Goal: Task Accomplishment & Management: Use online tool/utility

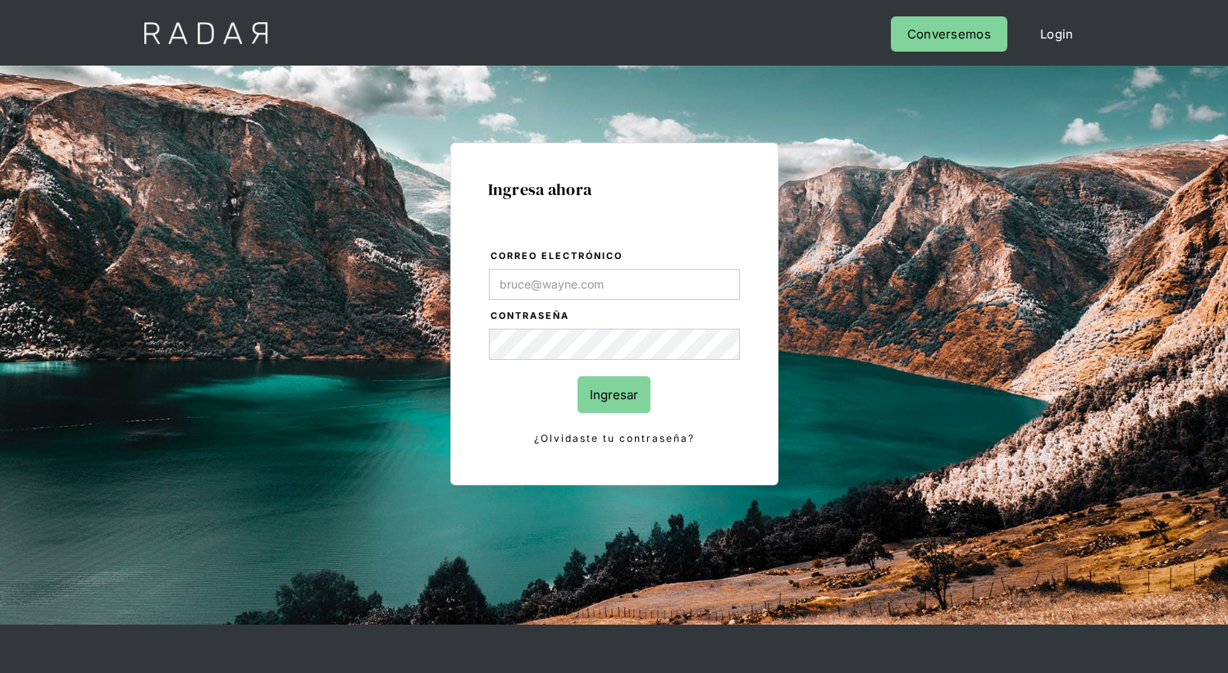
type input "[EMAIL_ADDRESS][PERSON_NAME][DOMAIN_NAME]"
click at [613, 394] on input "Ingresar" at bounding box center [613, 394] width 73 height 37
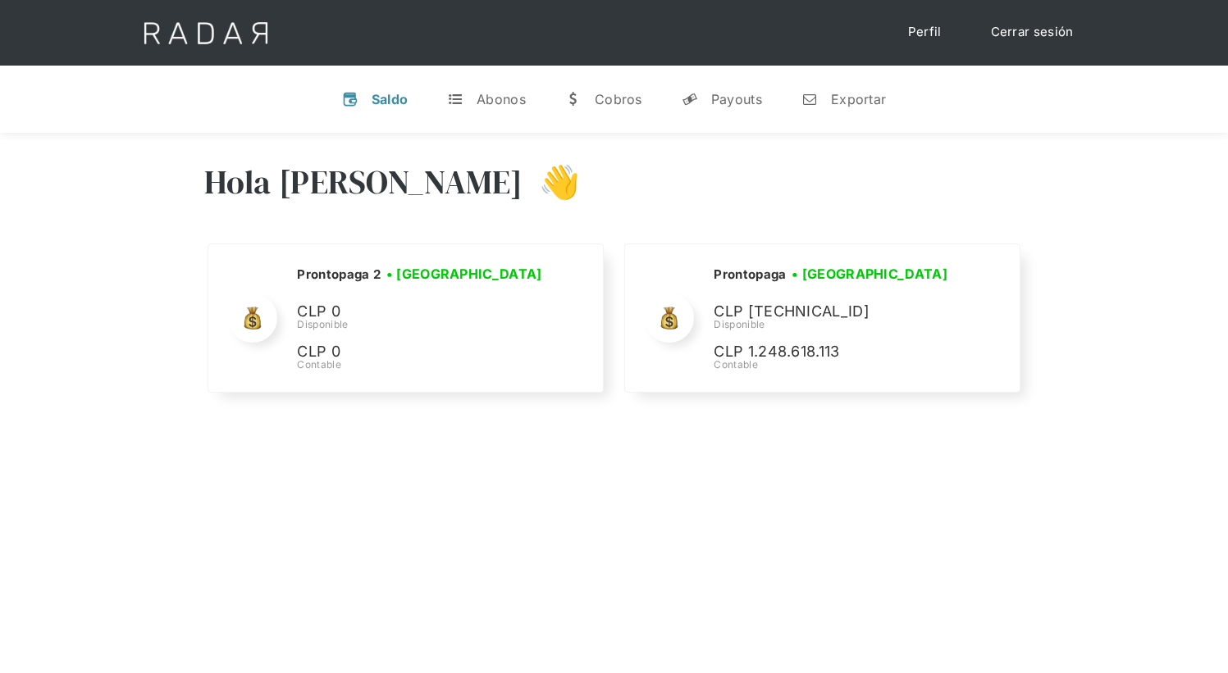
click at [230, 446] on div "Hola [PERSON_NAME] 👋 Cargando tus cuentas... Nombre de la empresa • [GEOGRAPHIC…" at bounding box center [614, 469] width 1228 height 673
click at [843, 98] on div "Exportar" at bounding box center [858, 99] width 55 height 16
